Goal: Information Seeking & Learning: Learn about a topic

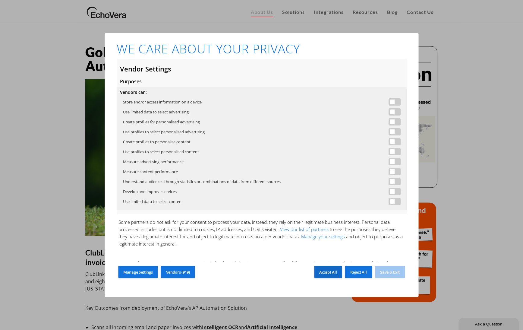
click at [334, 273] on span "Accept All" at bounding box center [327, 271] width 17 height 5
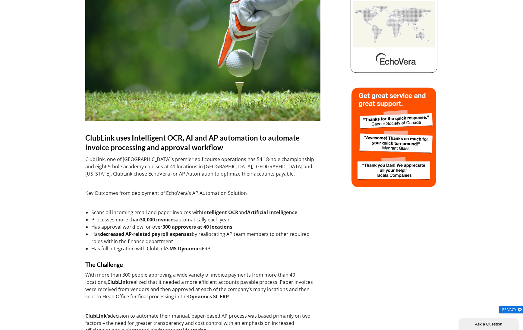
scroll to position [115, 0]
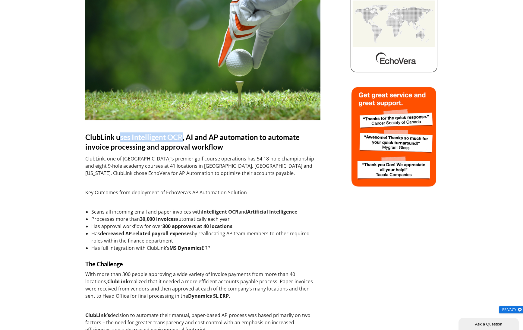
drag, startPoint x: 119, startPoint y: 138, endPoint x: 179, endPoint y: 139, distance: 60.0
click at [179, 139] on span "ClubLink uses Intelligent OCR, AI and AP automation to automate invoice process…" at bounding box center [192, 142] width 214 height 18
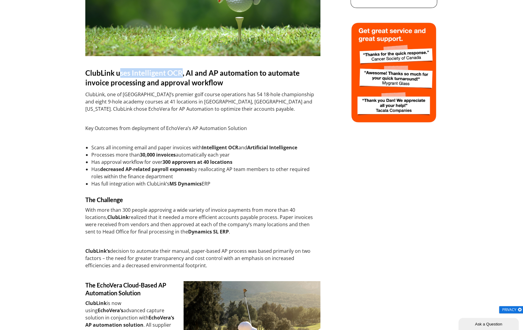
scroll to position [181, 0]
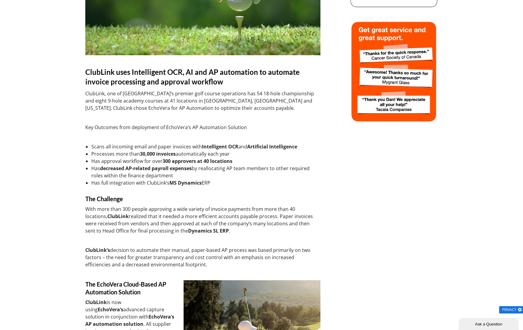
click at [373, 173] on div at bounding box center [296, 257] width 623 height 785
click at [485, 42] on div at bounding box center [296, 257] width 623 height 785
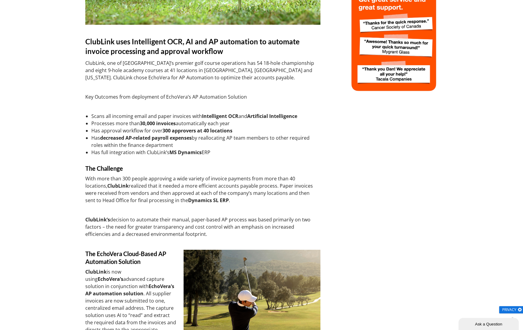
scroll to position [210, 0]
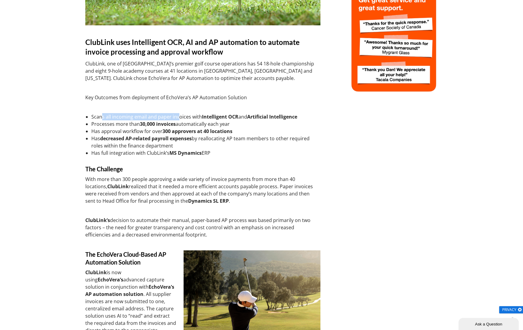
drag, startPoint x: 102, startPoint y: 117, endPoint x: 177, endPoint y: 117, distance: 75.6
click at [177, 117] on li "Scans all incoming email and paper invoices with Intelligent OCR and Artificial…" at bounding box center [205, 116] width 229 height 7
click at [118, 125] on li "Processes more than 30,000 invoices automatically each year" at bounding box center [205, 123] width 229 height 7
click at [146, 177] on p "With more than 300 people approving a wide variety of invoice payments from mor…" at bounding box center [202, 189] width 235 height 29
drag, startPoint x: 173, startPoint y: 147, endPoint x: 88, endPoint y: 137, distance: 85.5
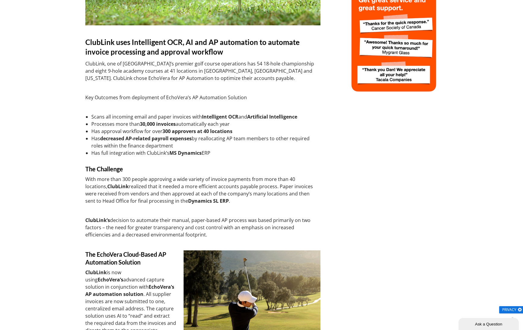
click at [88, 137] on div "Golf Course Case Study for AP Automation ClubLink uses Intelligent OCR, AI and …" at bounding box center [202, 227] width 235 height 785
copy li "Has decreased AP-related payroll expenses by reallocating AP team members to ot…"
click at [208, 161] on div "Golf Course Case Study for AP Automation ClubLink uses Intelligent OCR, AI and …" at bounding box center [202, 227] width 235 height 785
drag, startPoint x: 110, startPoint y: 152, endPoint x: 137, endPoint y: 154, distance: 27.8
click at [137, 154] on li "Has full integration with ClubLink’s MS Dynamics ERP" at bounding box center [205, 152] width 229 height 7
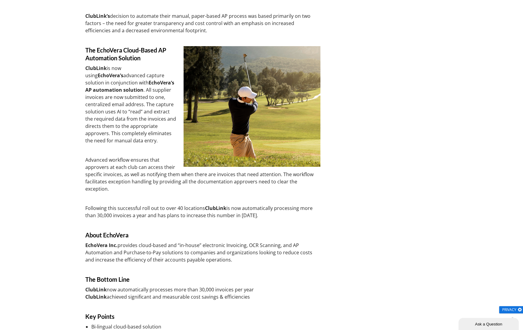
scroll to position [413, 0]
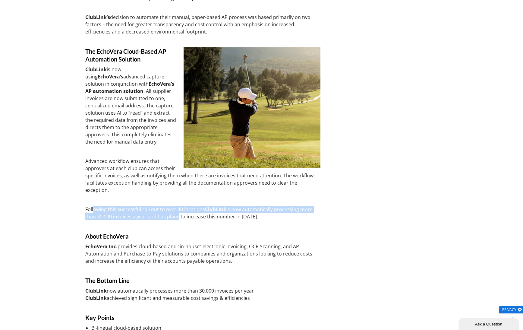
drag, startPoint x: 94, startPoint y: 203, endPoint x: 175, endPoint y: 207, distance: 81.8
click at [175, 207] on p "Following this successful roll out to over 40 locations ClubLink is now automat…" at bounding box center [202, 213] width 235 height 14
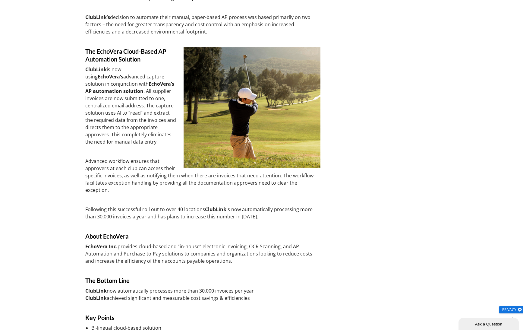
click at [194, 221] on div "Golf Course Case Study for AP Automation ClubLink uses Intelligent OCR, AI and …" at bounding box center [202, 24] width 235 height 785
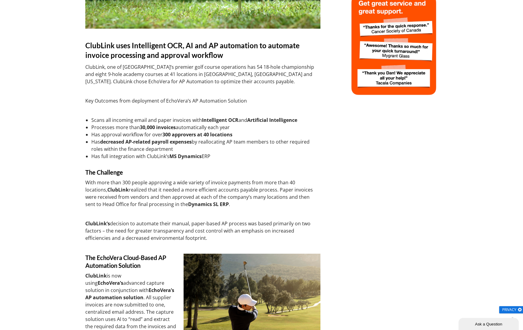
scroll to position [0, 0]
